Goal: Task Accomplishment & Management: Complete application form

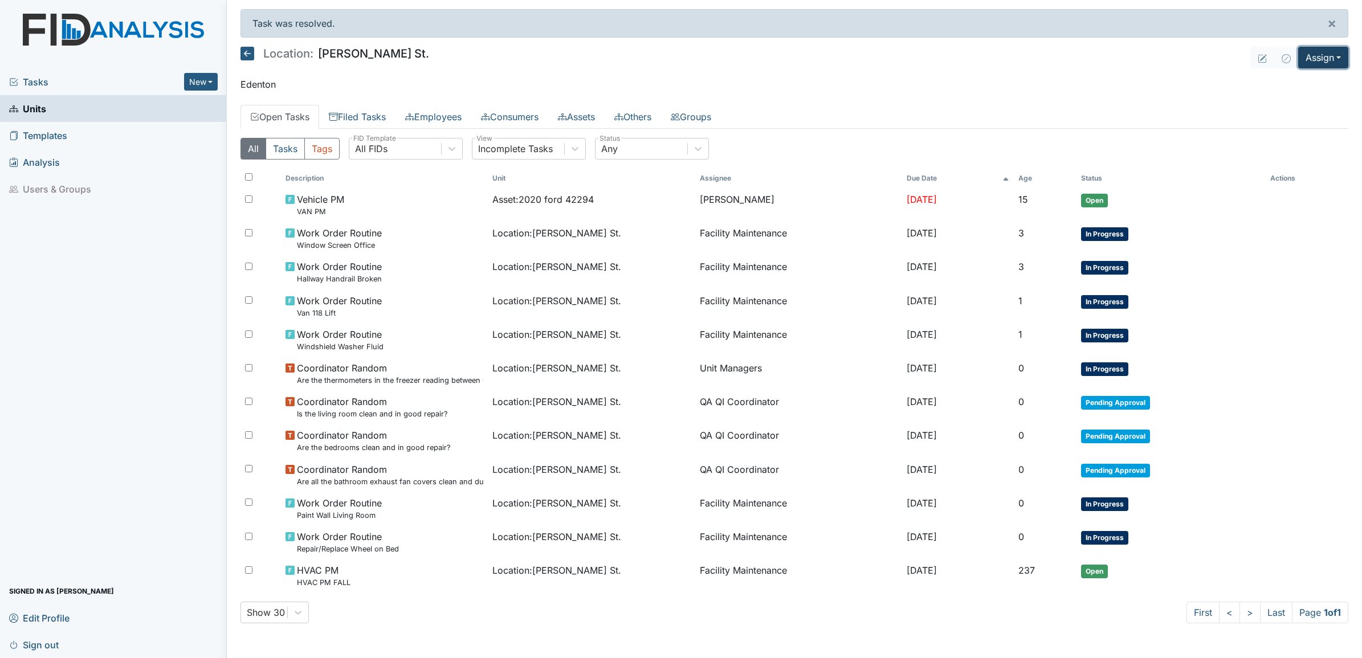
click at [1330, 58] on button "Assign" at bounding box center [1323, 58] width 50 height 22
click at [1296, 84] on link "Assign Form" at bounding box center [1296, 84] width 103 height 18
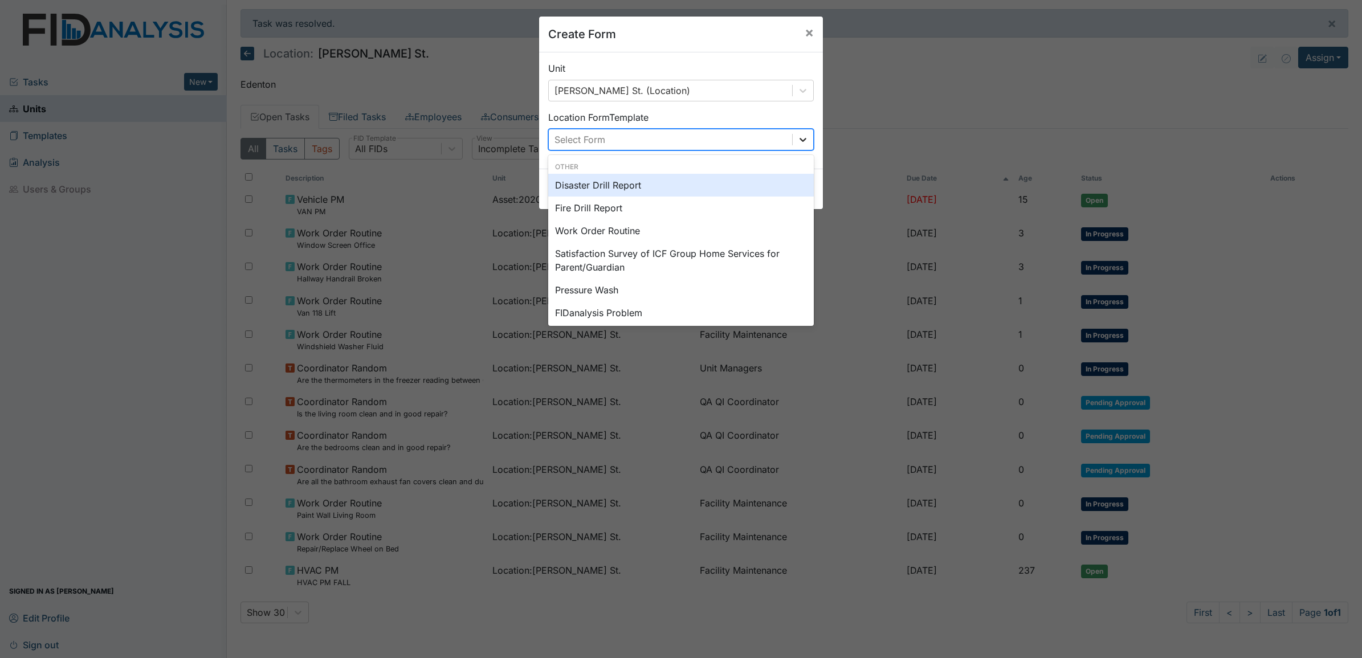
click at [797, 144] on icon at bounding box center [802, 139] width 11 height 11
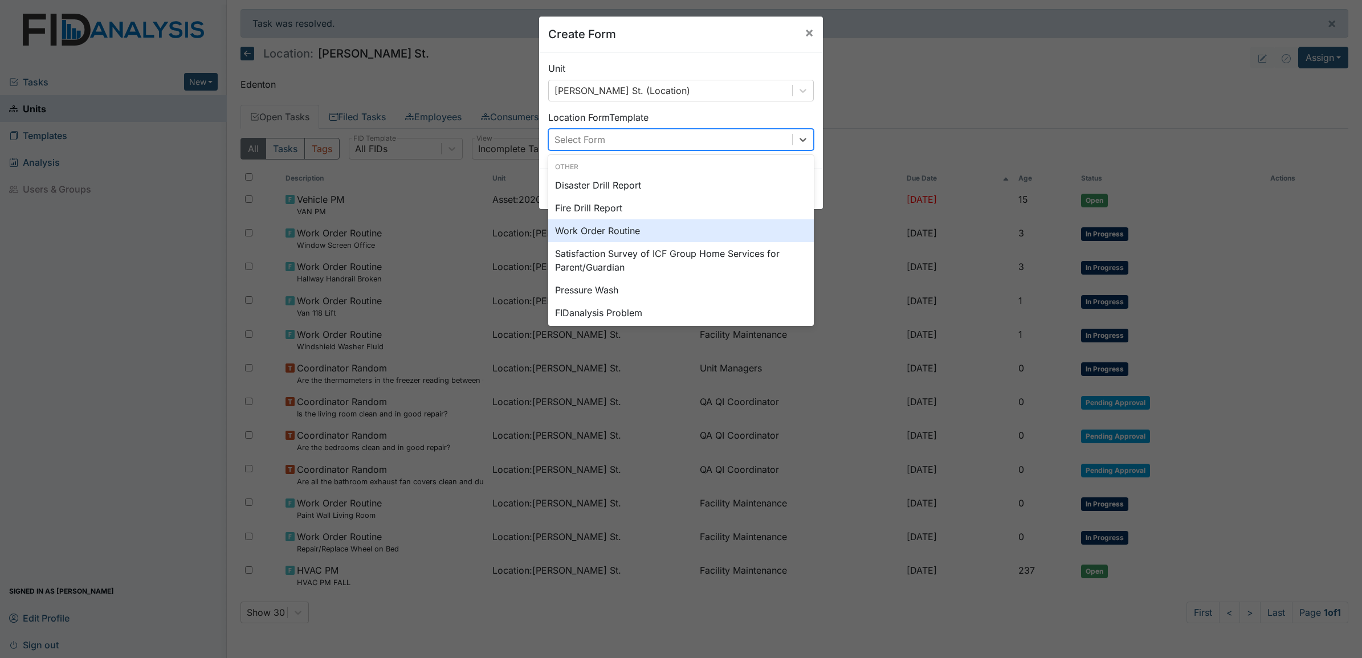
click at [603, 237] on div "Work Order Routine" at bounding box center [681, 230] width 266 height 23
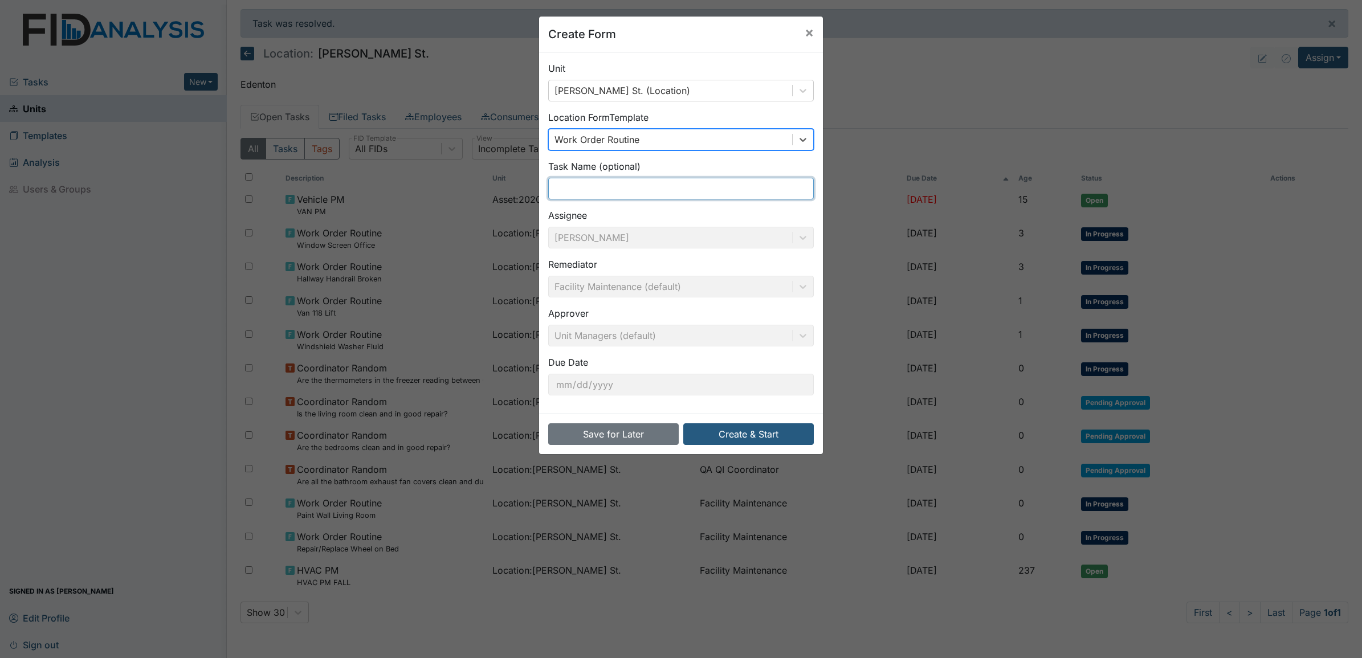
click at [572, 198] on input "text" at bounding box center [681, 189] width 266 height 22
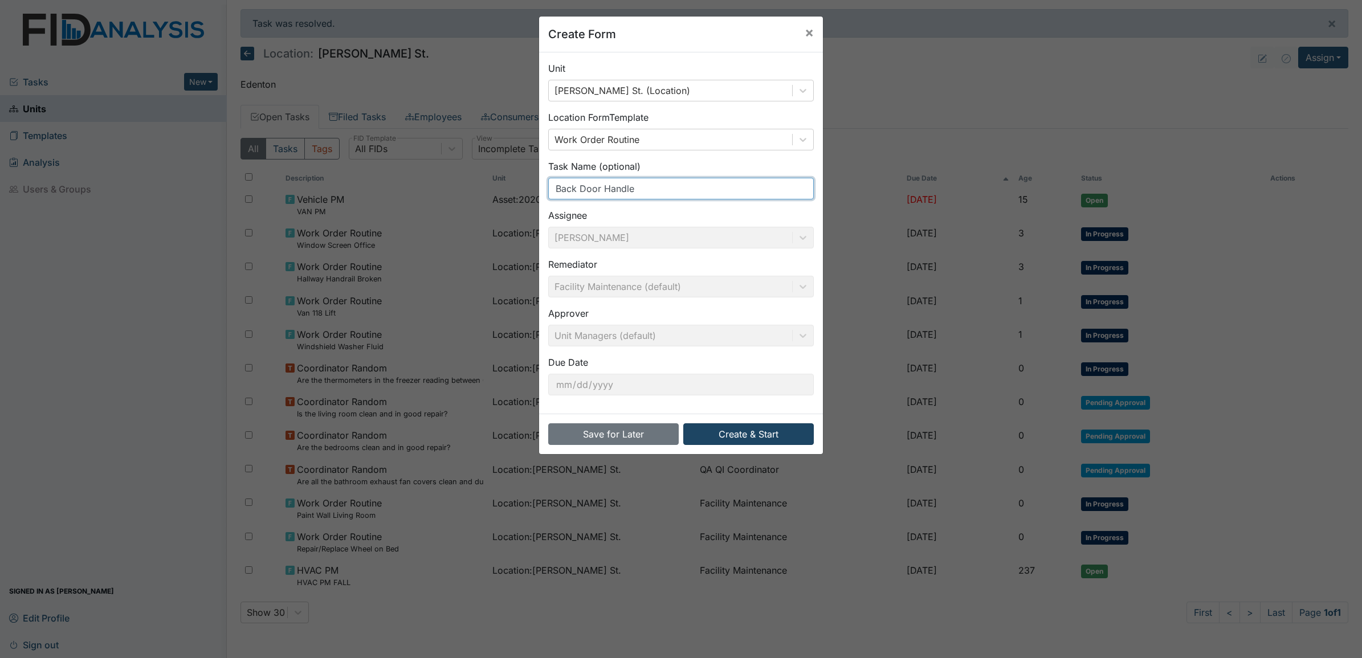
type input "Back Door Handle"
click at [736, 439] on button "Create & Start" at bounding box center [748, 434] width 131 height 22
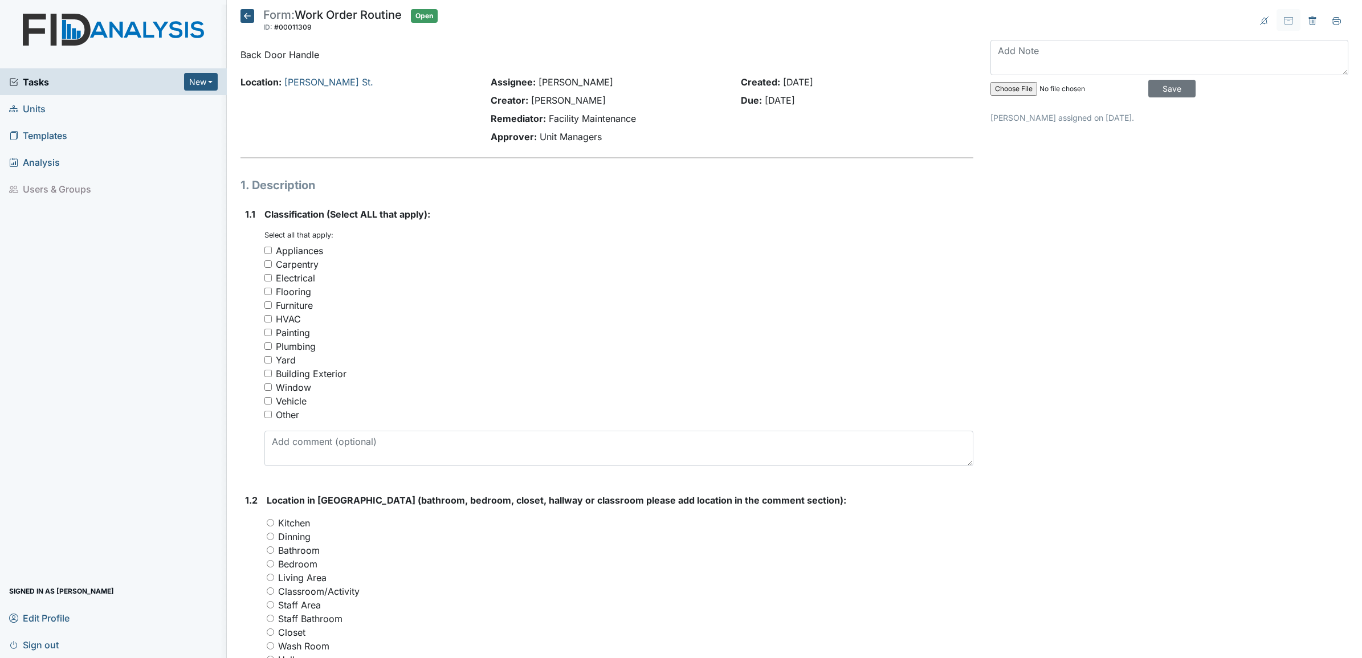
click at [266, 345] on input "Plumbing" at bounding box center [267, 346] width 7 height 7
click at [267, 343] on input "Plumbing" at bounding box center [267, 346] width 7 height 7
checkbox input "false"
click at [267, 264] on input "Carpentry" at bounding box center [267, 263] width 7 height 7
checkbox input "true"
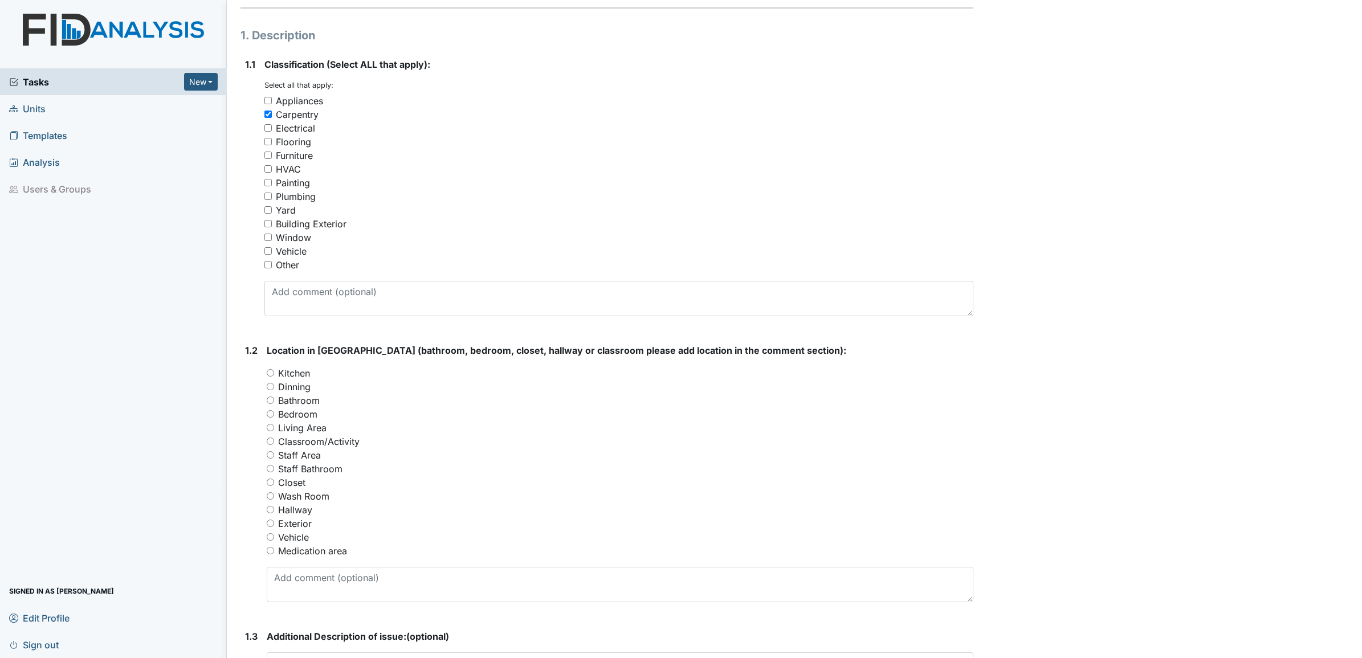
scroll to position [214, 0]
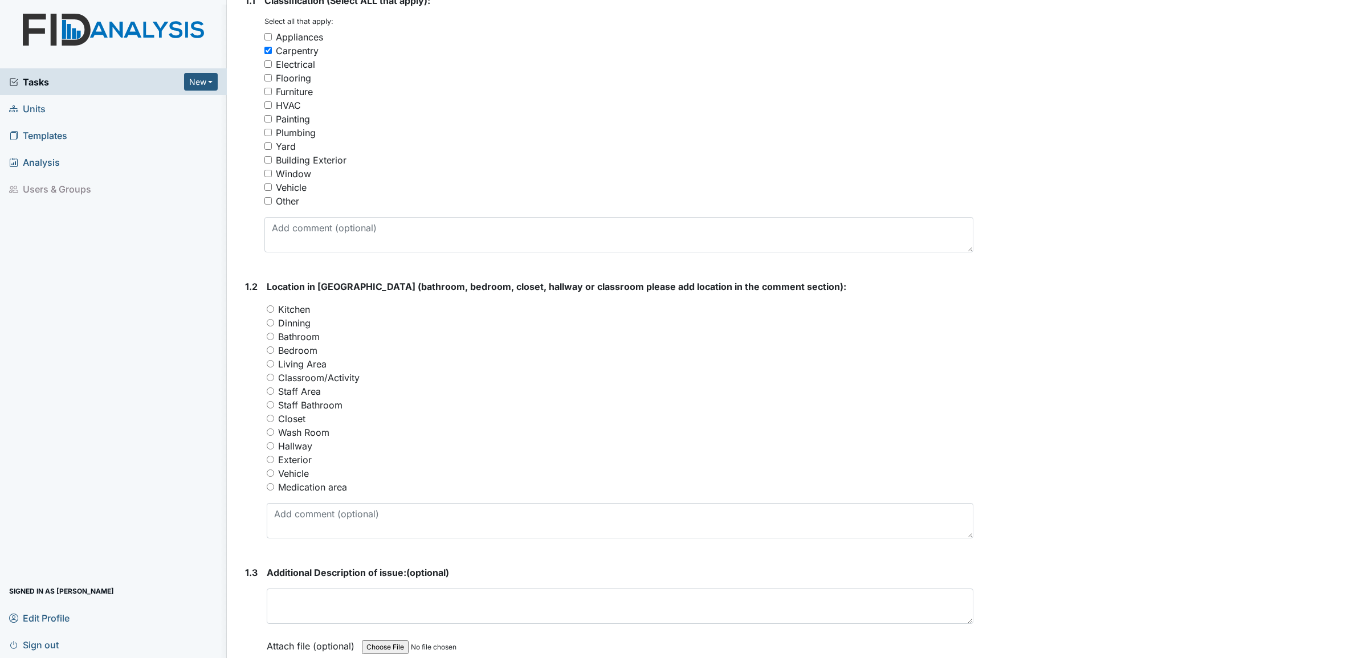
click at [271, 445] on input "Hallway" at bounding box center [270, 445] width 7 height 7
radio input "true"
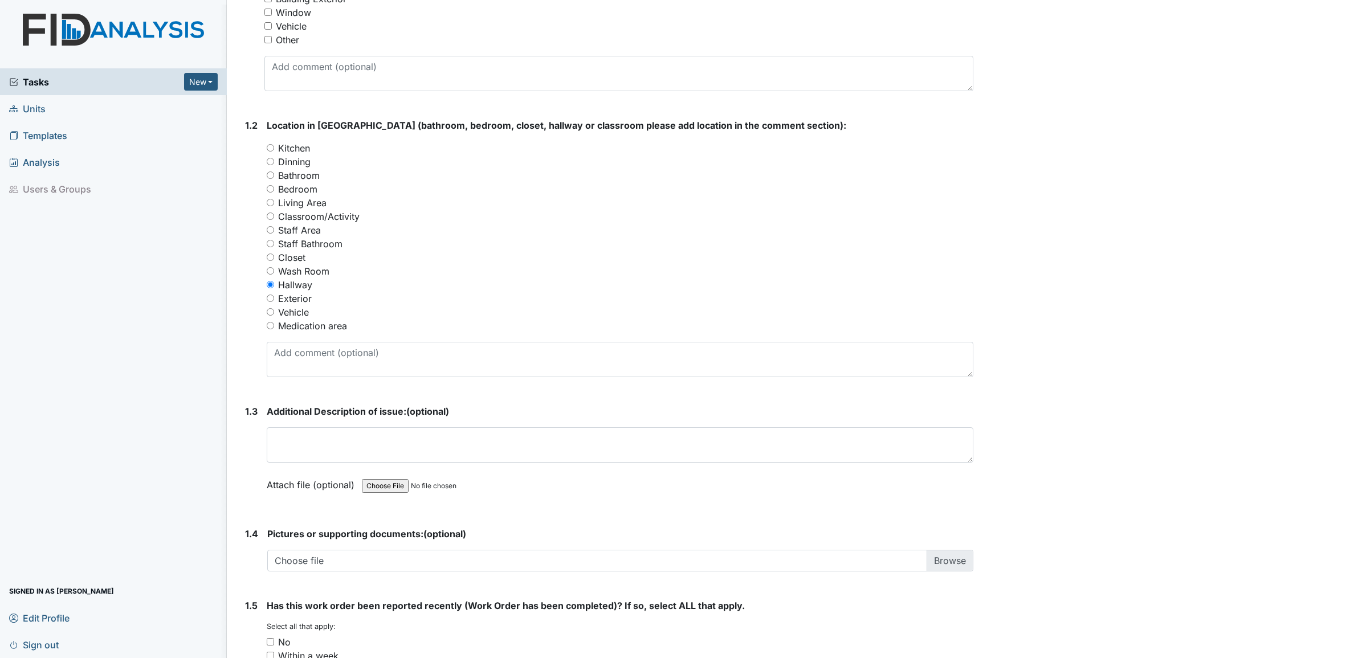
scroll to position [427, 0]
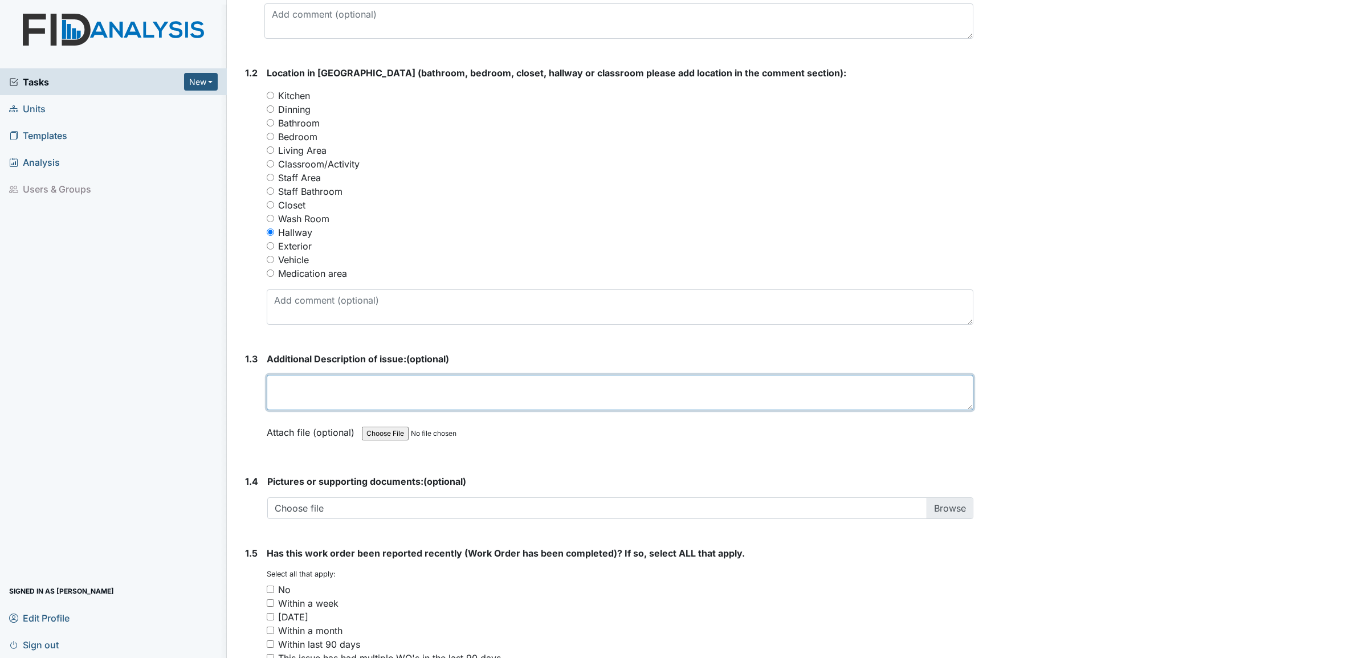
click at [290, 395] on textarea at bounding box center [620, 392] width 707 height 35
type textarea "Back door handle is very loose."
click at [272, 589] on input "No" at bounding box center [270, 589] width 7 height 7
checkbox input "true"
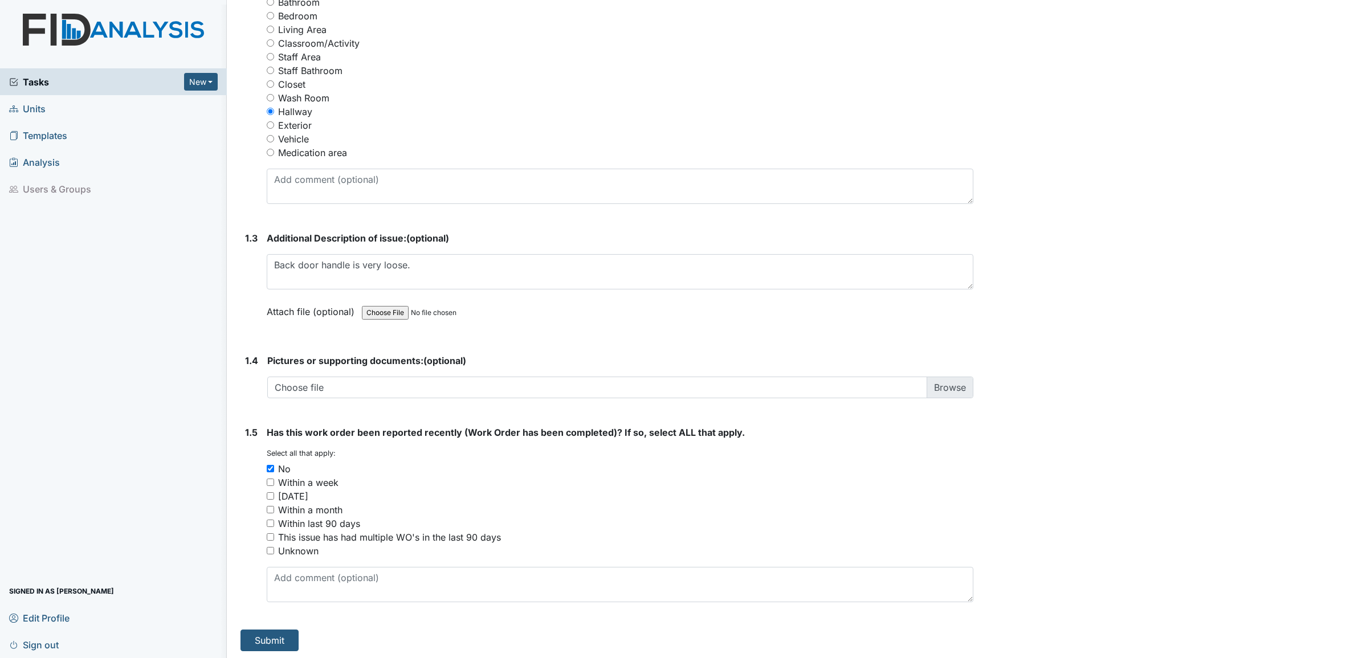
scroll to position [551, 0]
click at [271, 634] on button "Submit" at bounding box center [270, 639] width 58 height 22
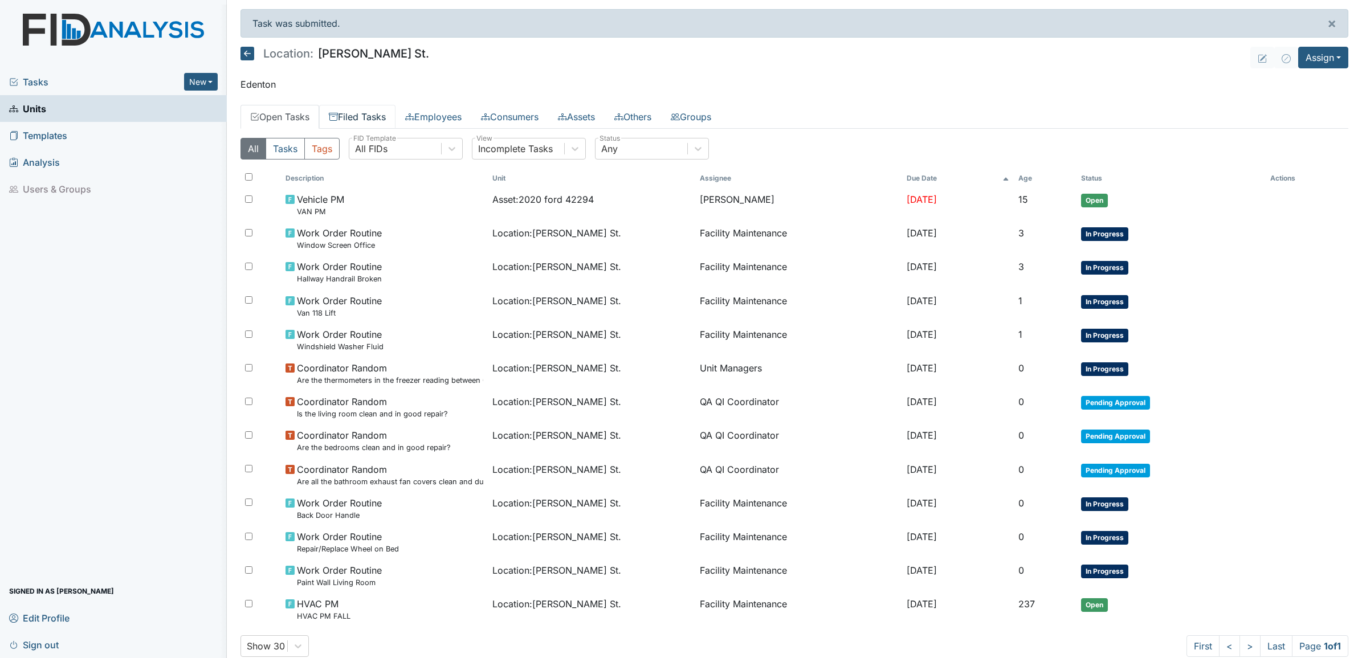
click at [388, 117] on link "Filed Tasks" at bounding box center [357, 117] width 76 height 24
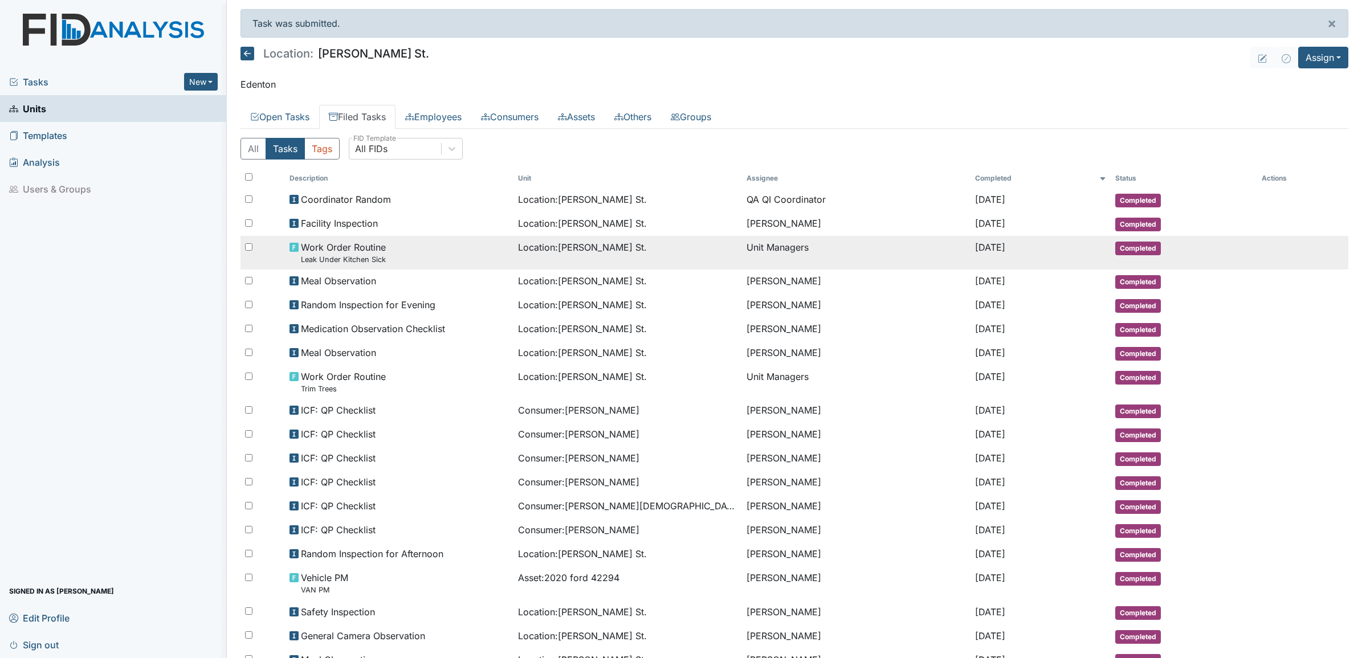
click at [362, 249] on span "Work Order Routine Leak Under Kitchen Sick" at bounding box center [343, 253] width 85 height 25
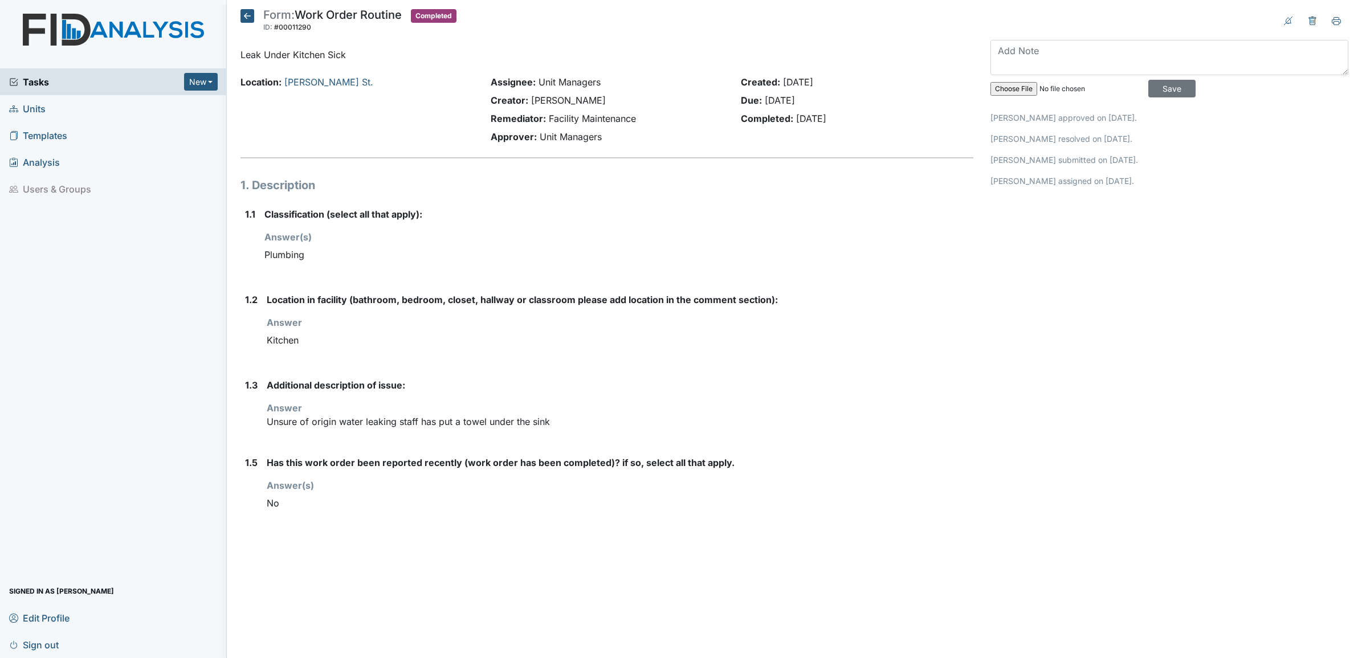
click at [243, 13] on icon at bounding box center [248, 16] width 14 height 14
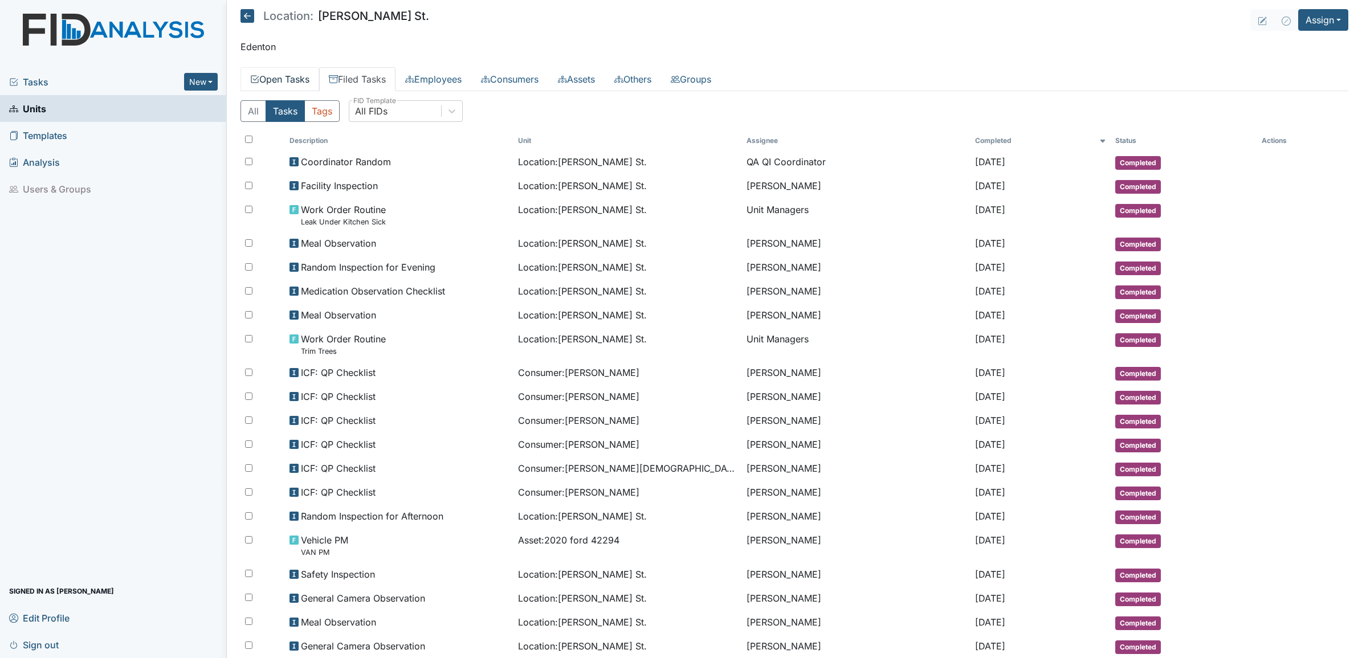
click at [287, 82] on link "Open Tasks" at bounding box center [280, 79] width 79 height 24
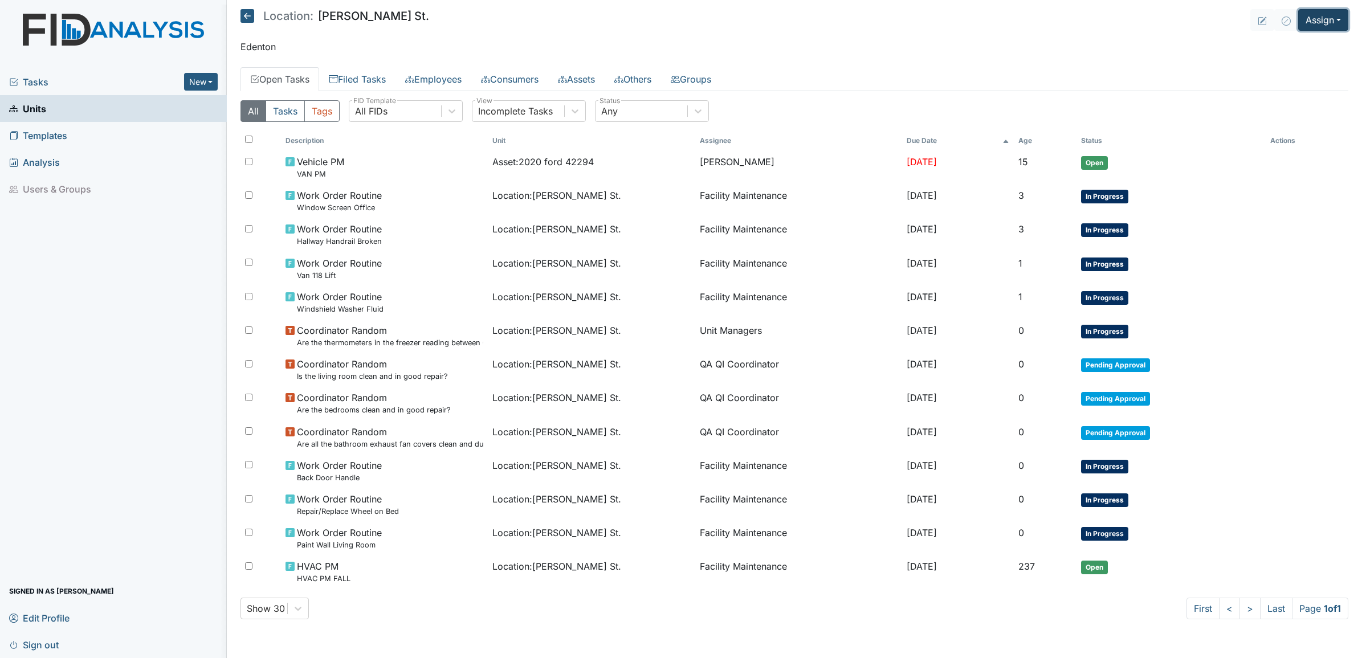
click at [1331, 14] on button "Assign" at bounding box center [1323, 20] width 50 height 22
click at [1275, 47] on link "Assign Form" at bounding box center [1296, 47] width 103 height 18
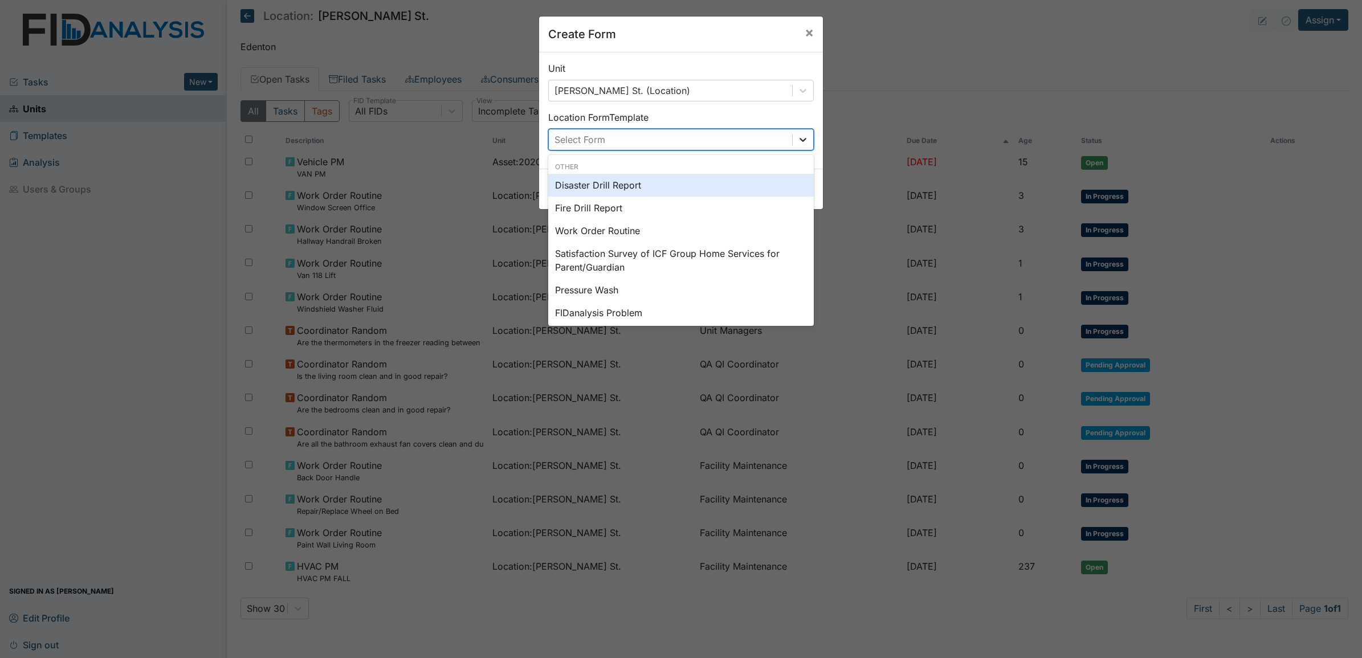
click at [797, 142] on icon at bounding box center [802, 139] width 11 height 11
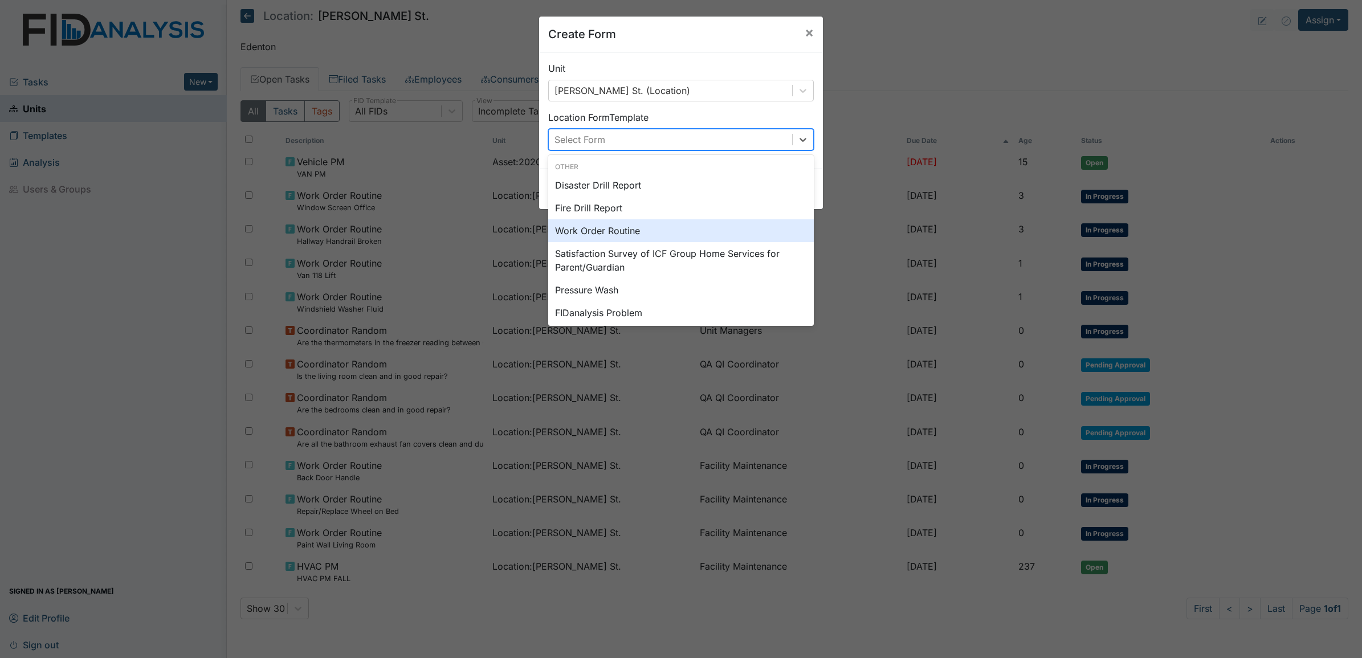
click at [612, 227] on div "Work Order Routine" at bounding box center [681, 230] width 266 height 23
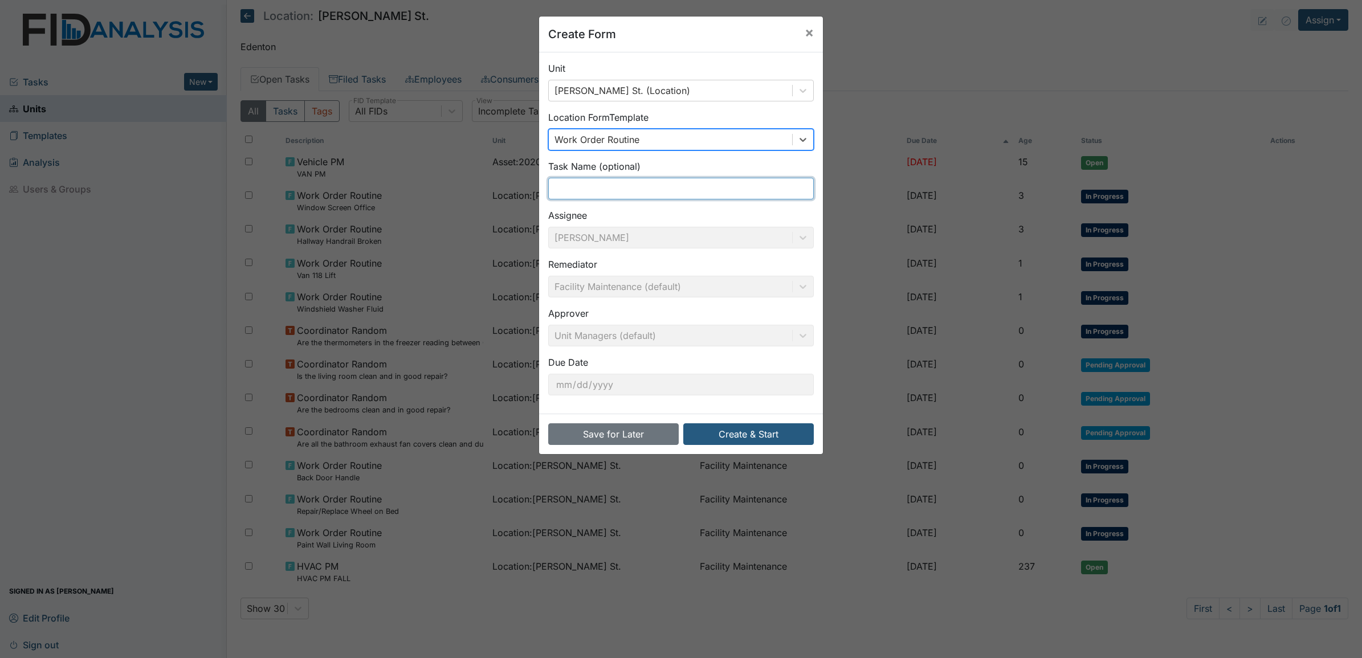
click at [576, 193] on input "text" at bounding box center [681, 189] width 266 height 22
type input "Leak Under Kitchen Sick"
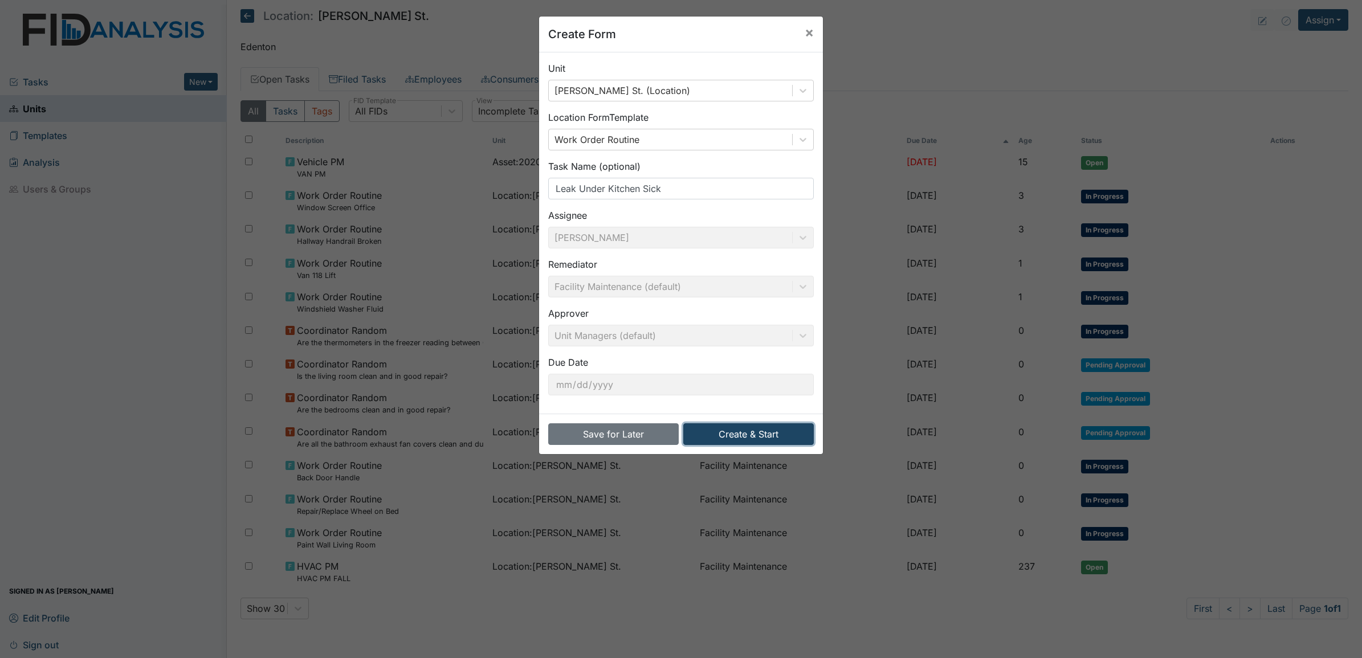
click at [739, 435] on button "Create & Start" at bounding box center [748, 434] width 131 height 22
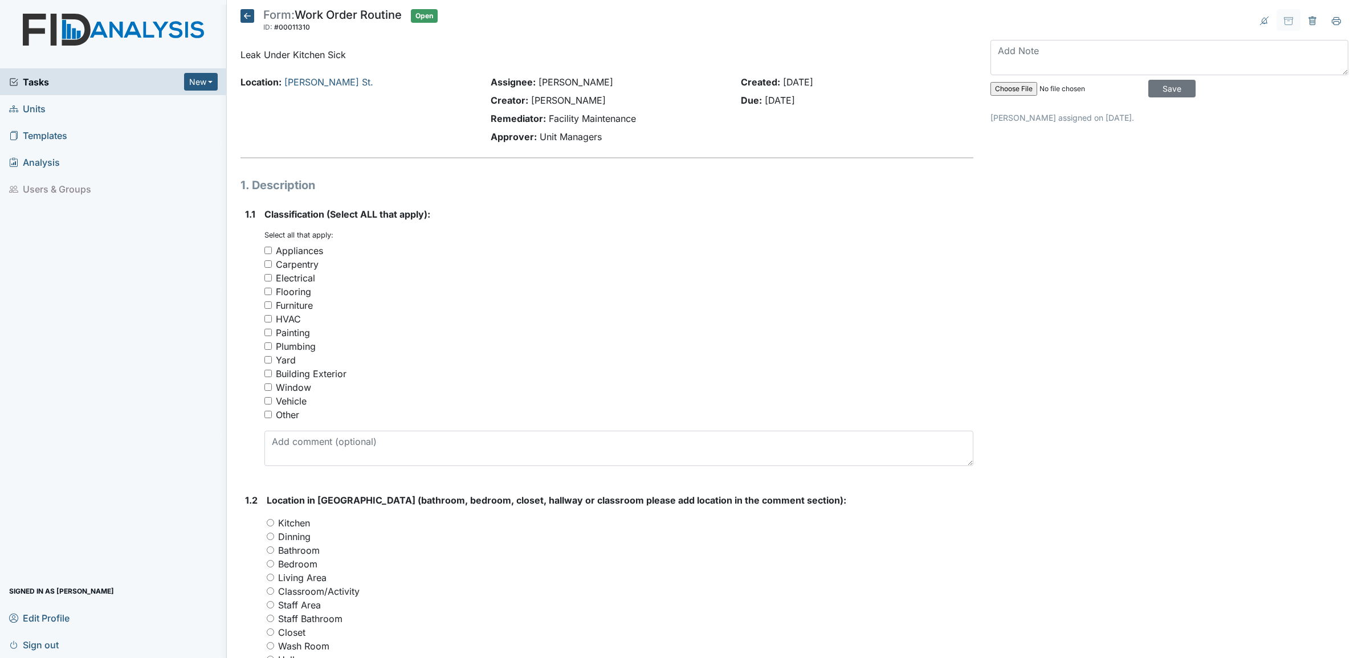
click at [269, 344] on input "Plumbing" at bounding box center [267, 346] width 7 height 7
checkbox input "true"
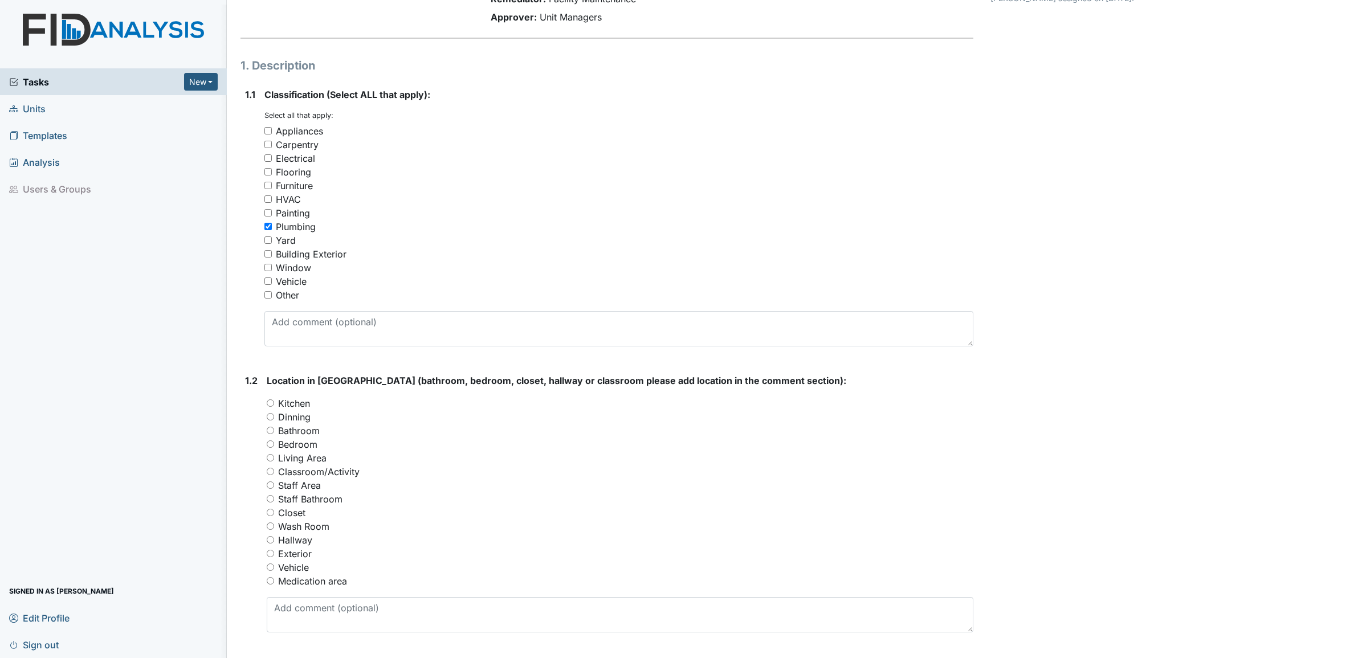
scroll to position [142, 0]
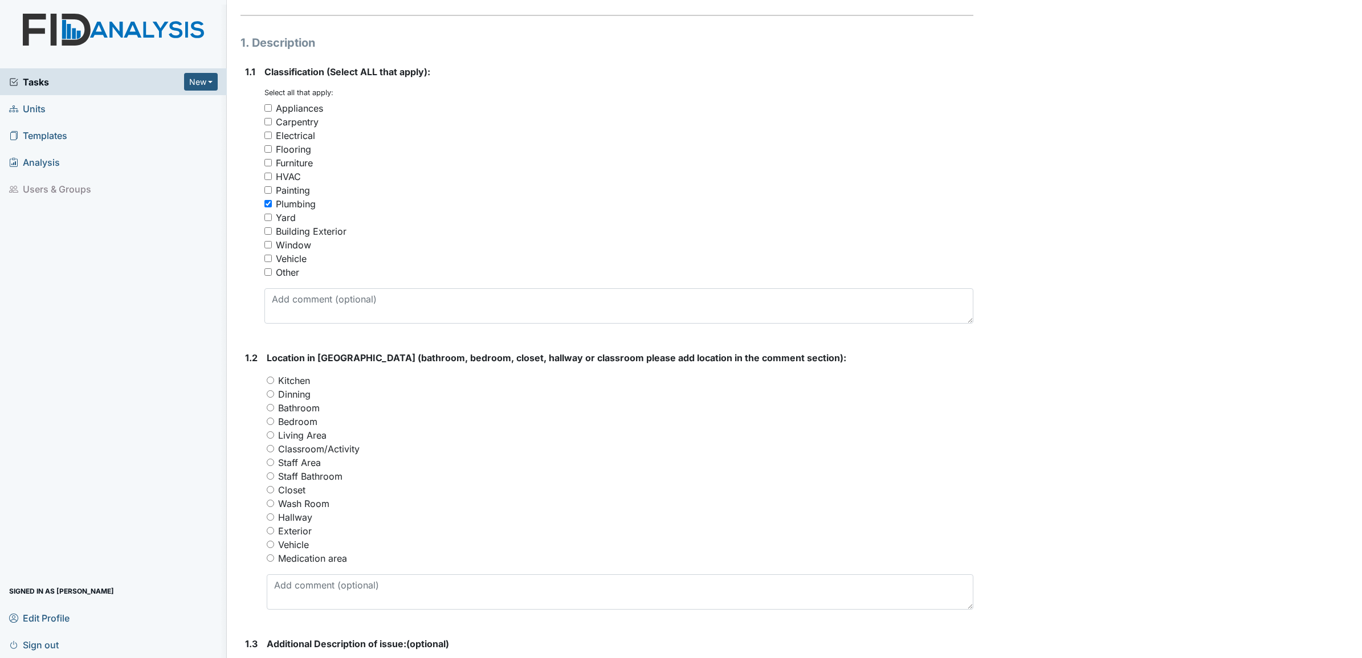
click at [272, 380] on input "Kitchen" at bounding box center [270, 380] width 7 height 7
radio input "true"
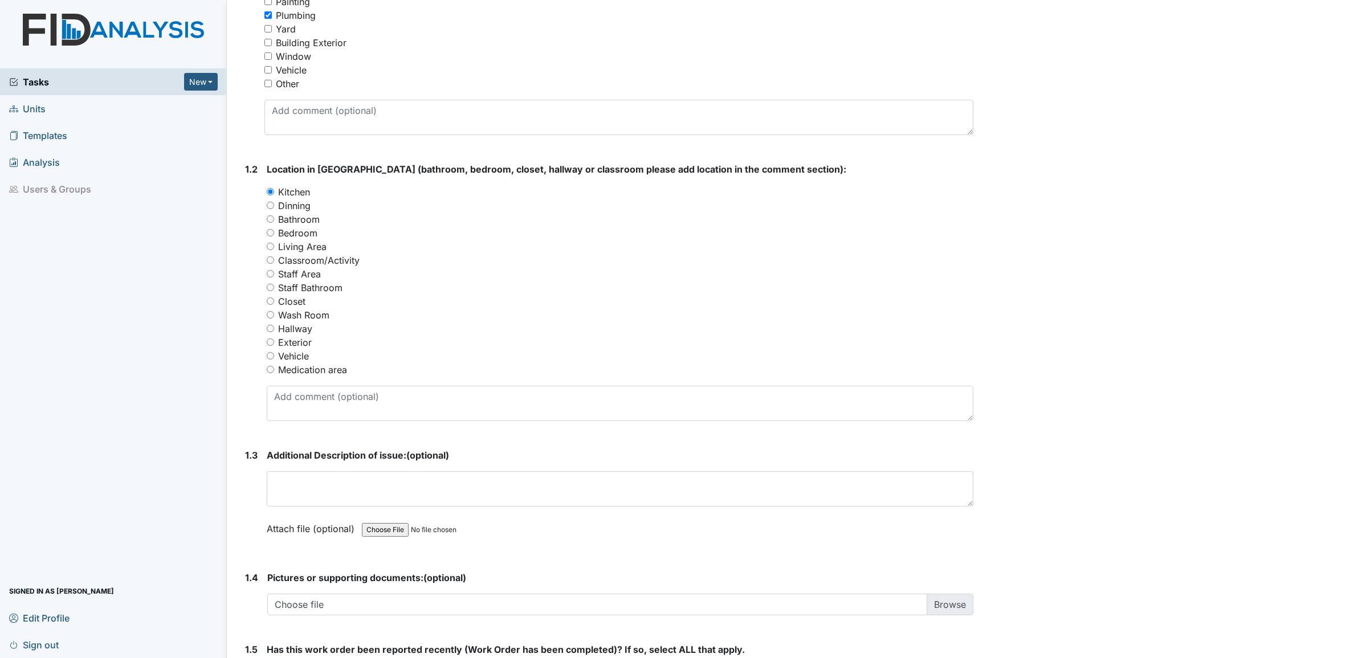
scroll to position [356, 0]
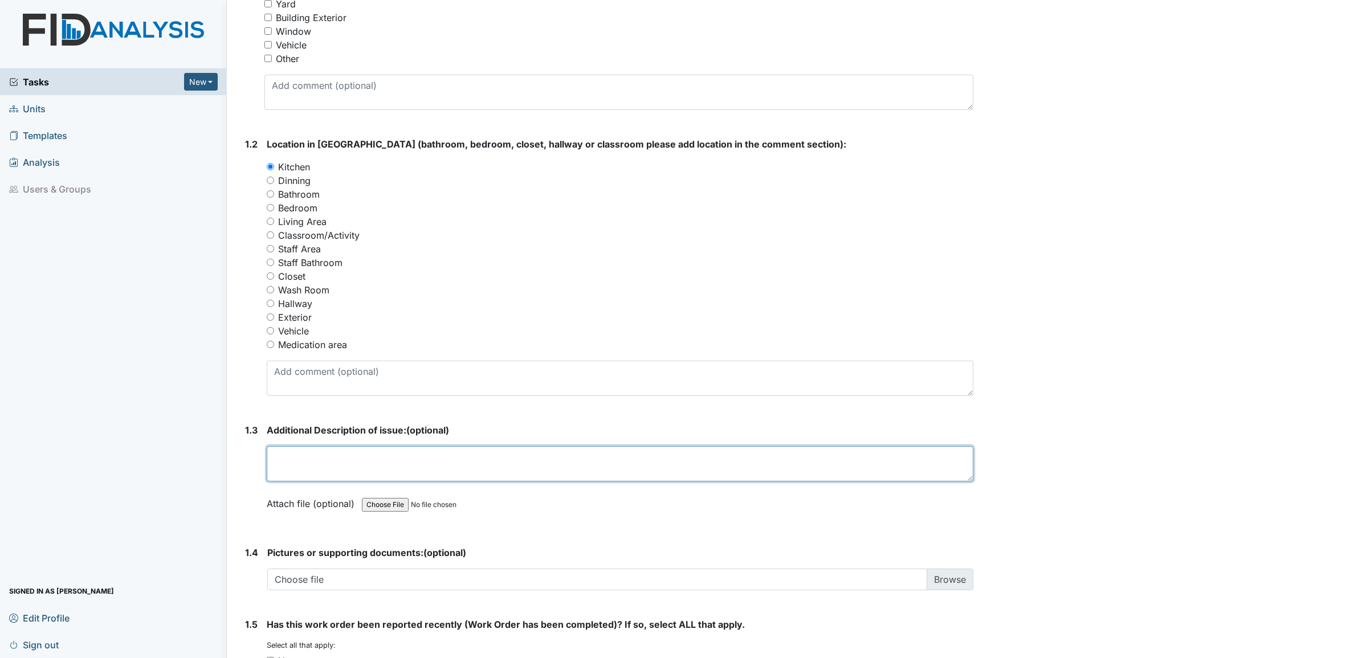
click at [308, 456] on textarea at bounding box center [620, 463] width 707 height 35
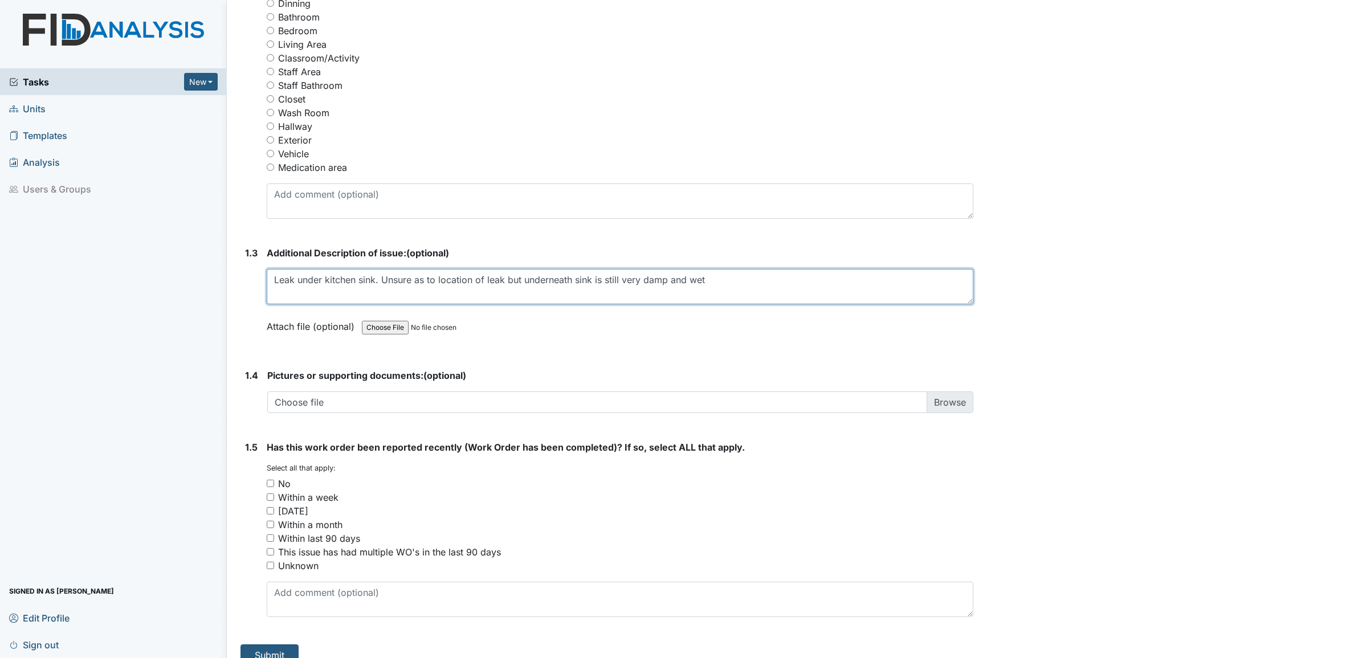
scroll to position [551, 0]
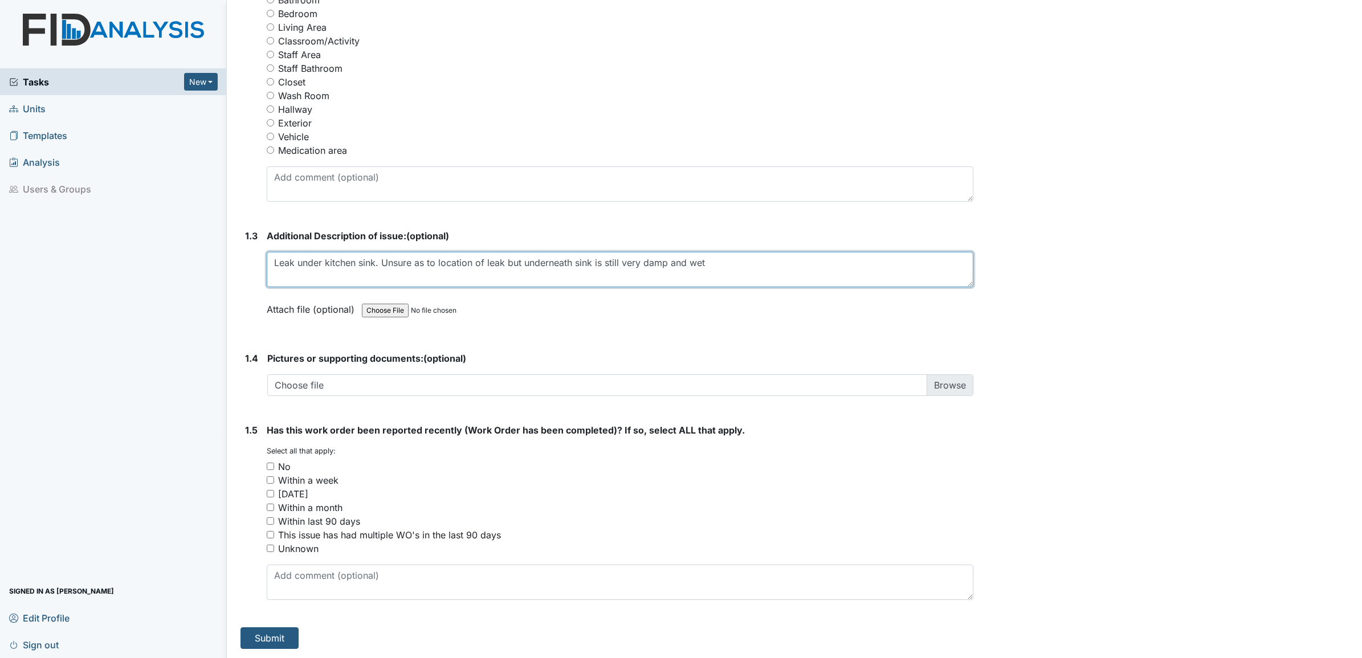
type textarea "Leak under kitchen sink. Unsure as to location of leak but underneath sink is s…"
click at [271, 494] on input "[DATE]" at bounding box center [270, 493] width 7 height 7
checkbox input "true"
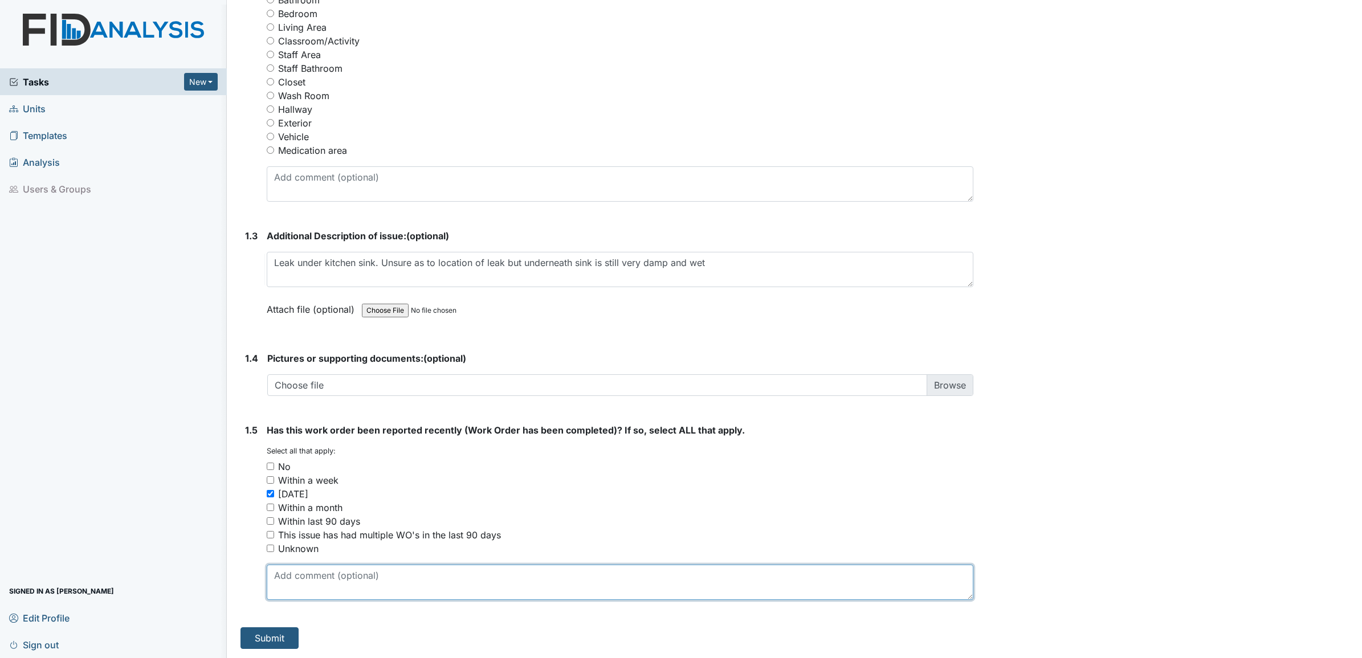
click at [308, 576] on textarea at bounding box center [620, 582] width 707 height 35
type textarea "Yes and we thought the issue was repaired"
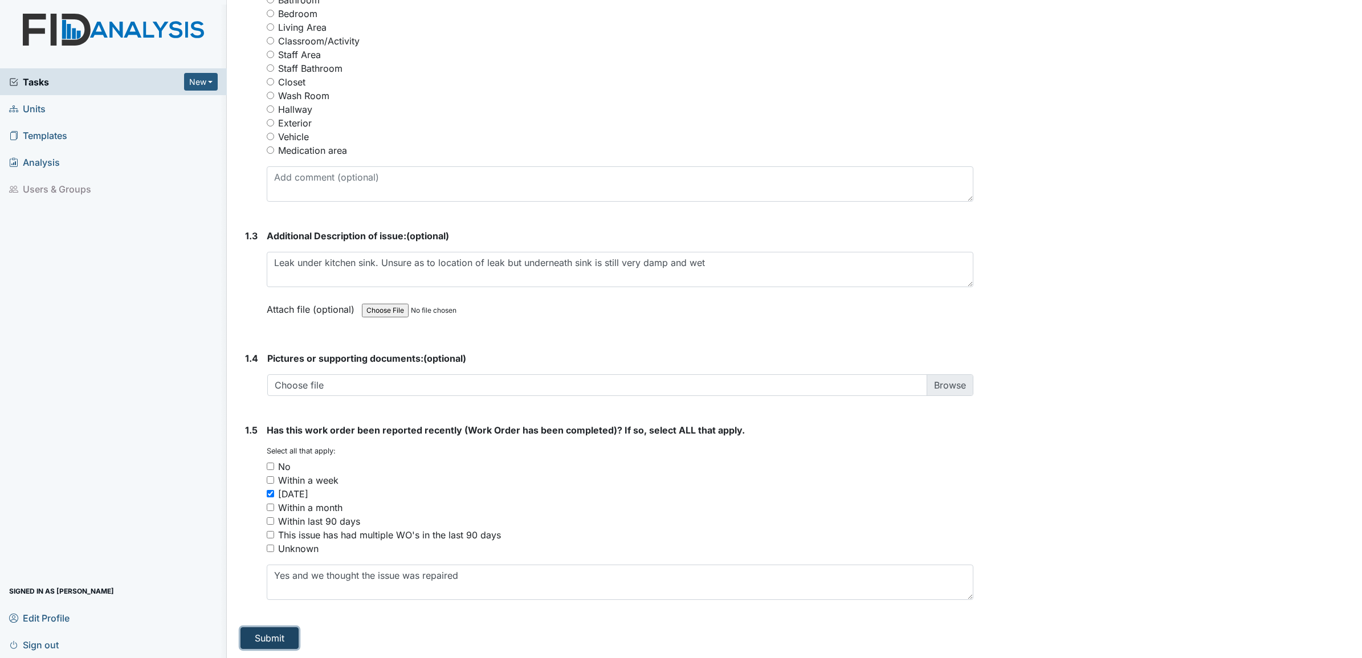
click at [286, 634] on button "Submit" at bounding box center [270, 639] width 58 height 22
